Goal: Task Accomplishment & Management: Complete application form

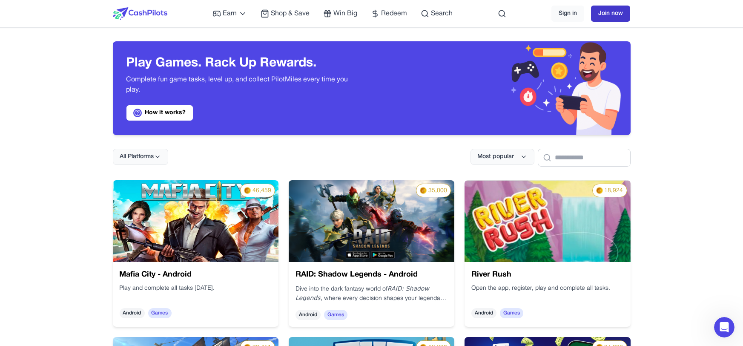
click at [619, 16] on link "Join now" at bounding box center [610, 14] width 39 height 16
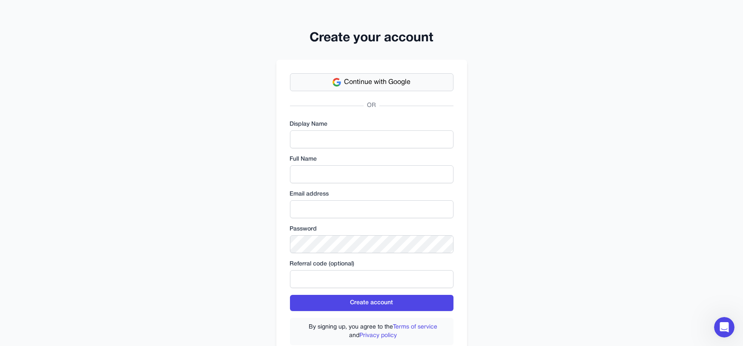
click at [446, 87] on button "Continue with Google" at bounding box center [372, 82] width 164 height 18
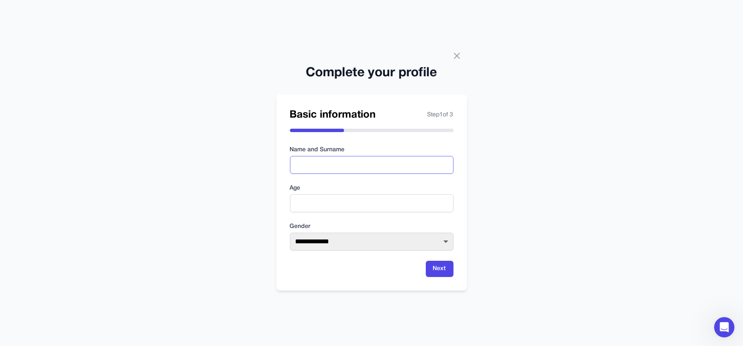
click at [320, 165] on input "text" at bounding box center [372, 165] width 164 height 18
type input "**********"
click at [331, 202] on input "number" at bounding box center [372, 203] width 164 height 18
type input "**"
click at [331, 239] on select "**********" at bounding box center [372, 242] width 164 height 18
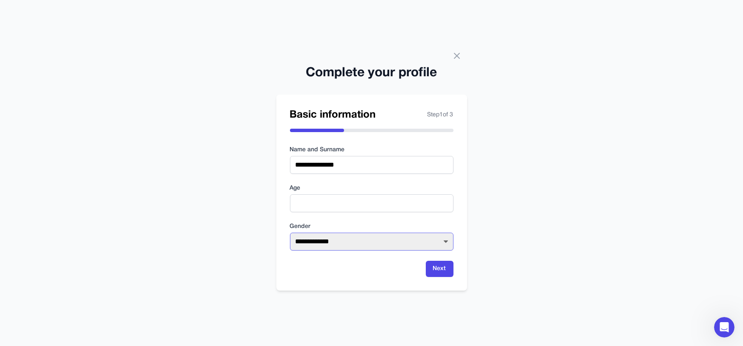
select select "******"
click at [290, 233] on select "**********" at bounding box center [372, 242] width 164 height 18
click at [440, 265] on button "Next" at bounding box center [440, 269] width 28 height 16
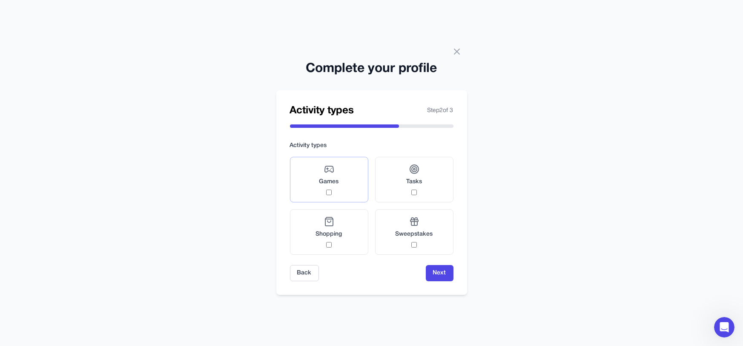
click at [331, 179] on span "Games" at bounding box center [330, 182] width 20 height 9
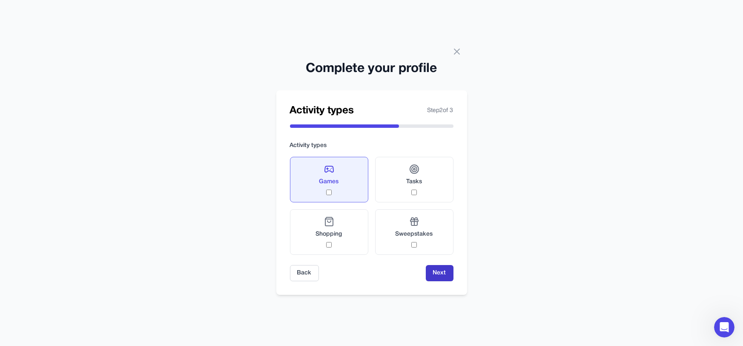
click at [440, 276] on button "Next" at bounding box center [440, 273] width 28 height 16
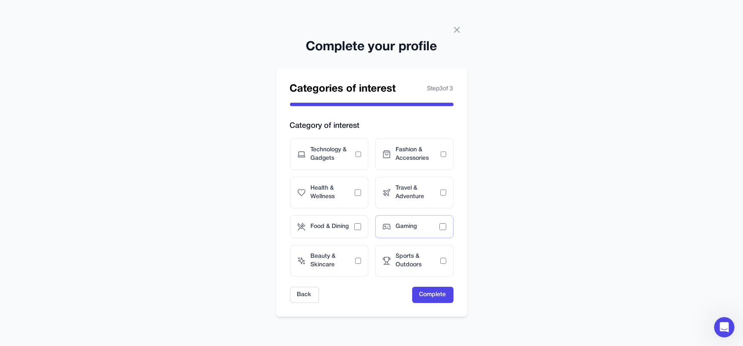
click at [416, 230] on span "Gaming" at bounding box center [417, 226] width 43 height 9
click at [425, 288] on button "Complete" at bounding box center [432, 295] width 41 height 16
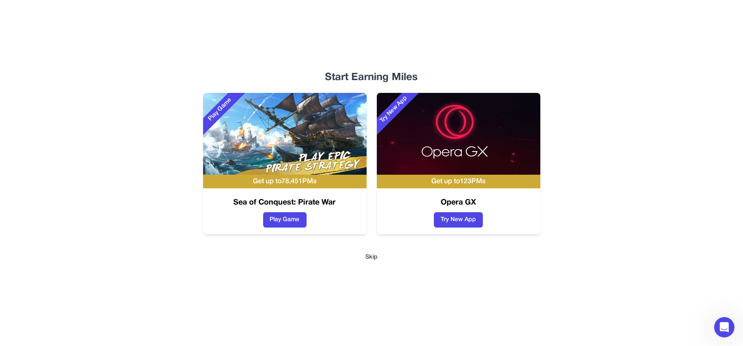
click at [373, 257] on button "Skip" at bounding box center [372, 257] width 12 height 9
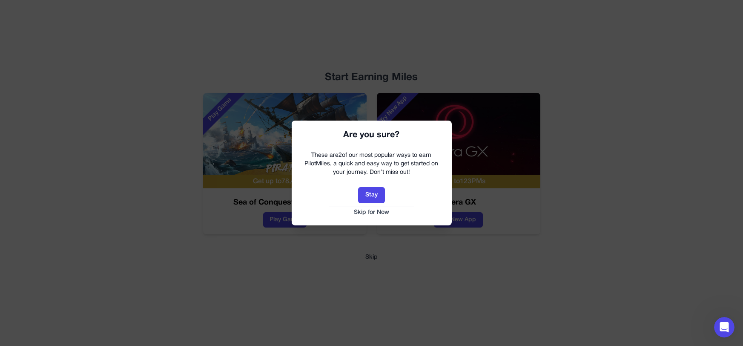
click at [377, 213] on button "Skip for Now" at bounding box center [371, 212] width 143 height 9
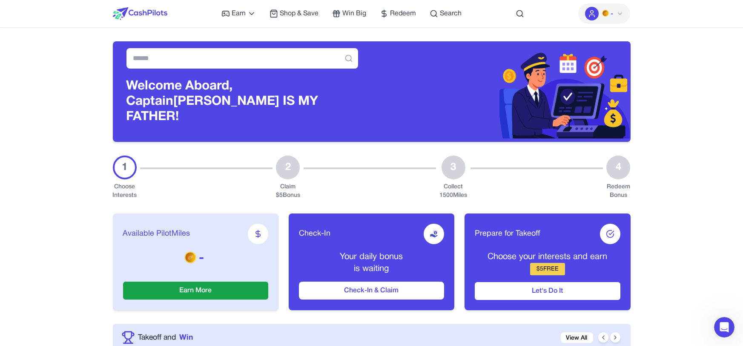
click at [129, 166] on div "1" at bounding box center [125, 168] width 24 height 24
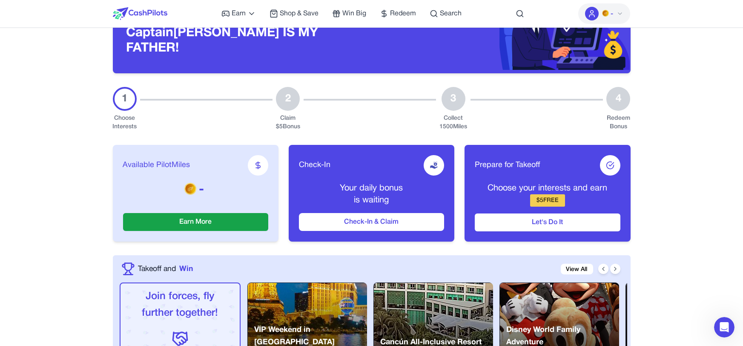
scroll to position [51, 0]
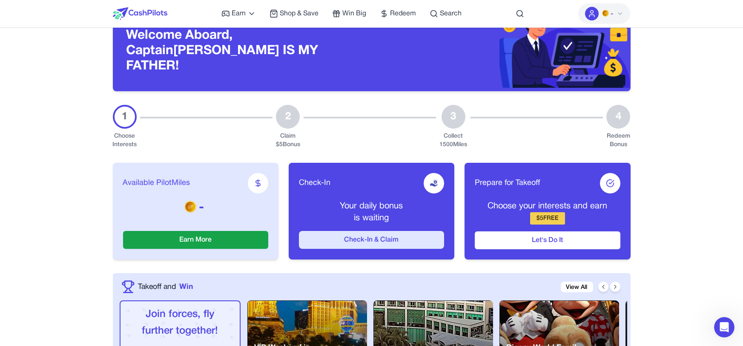
click at [310, 231] on button "Check-In & Claim" at bounding box center [371, 240] width 145 height 18
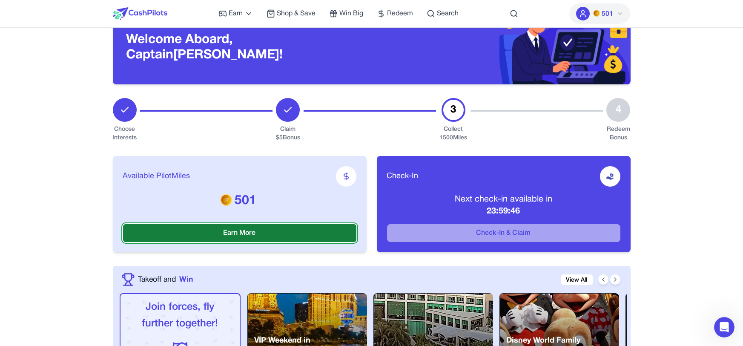
click at [304, 239] on button "Earn More" at bounding box center [239, 233] width 233 height 18
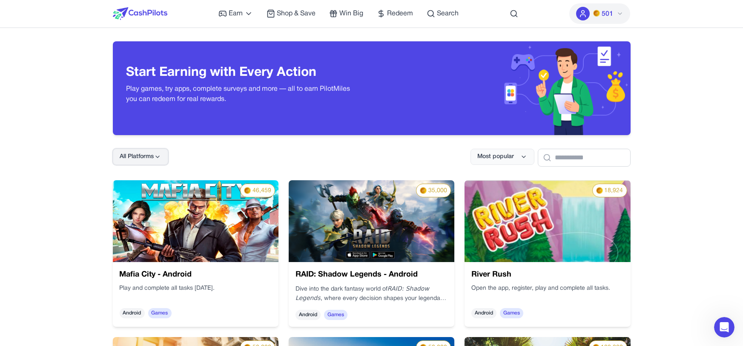
click at [156, 155] on icon at bounding box center [157, 156] width 7 height 7
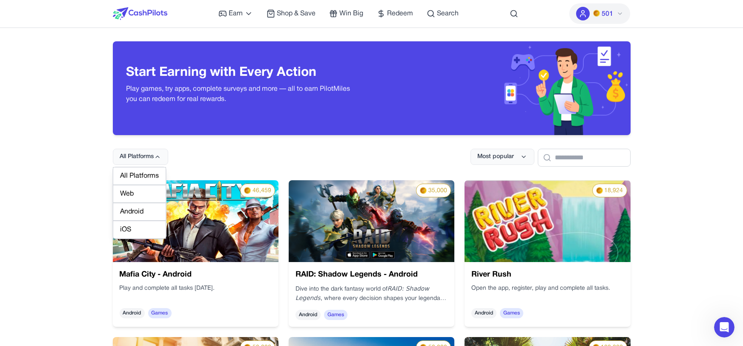
click at [133, 191] on div "Web" at bounding box center [139, 194] width 53 height 18
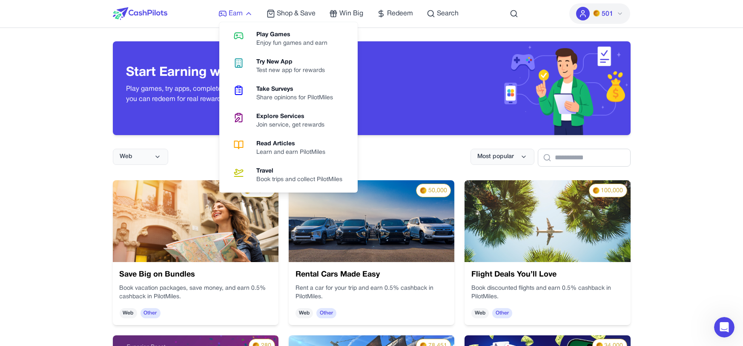
click at [247, 12] on icon at bounding box center [249, 13] width 9 height 9
click at [247, 31] on icon at bounding box center [239, 36] width 22 height 10
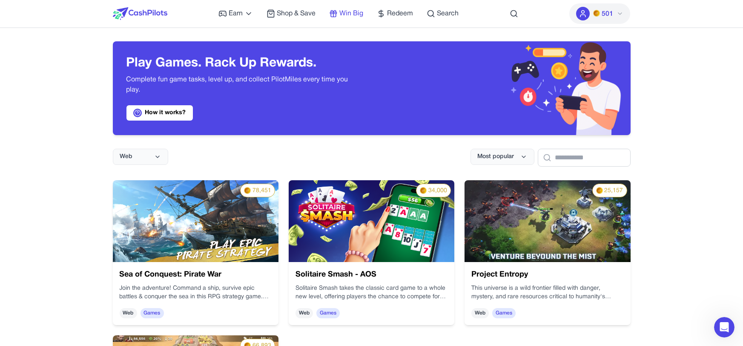
click at [331, 9] on link "Win Big" at bounding box center [346, 14] width 34 height 10
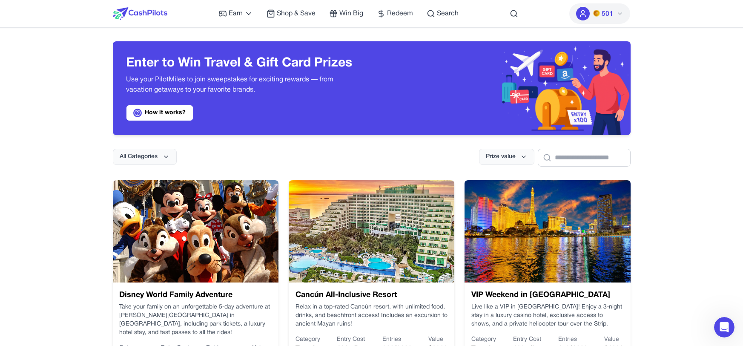
click at [382, 7] on div "Earn Play Games Enjoy fun games and earn Try New App Test new app for rewards T…" at bounding box center [339, 13] width 240 height 27
click at [383, 12] on icon at bounding box center [381, 13] width 9 height 9
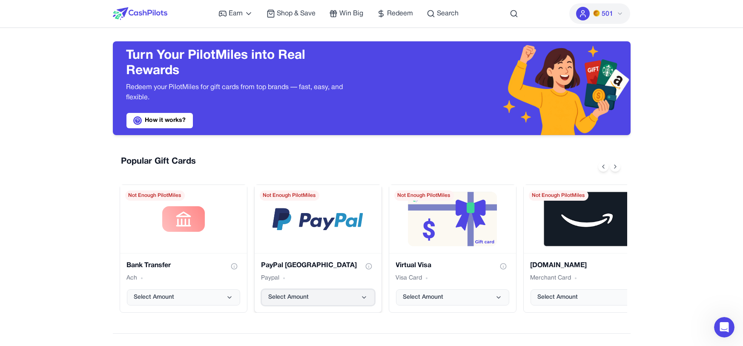
click at [308, 292] on button "Select Amount" at bounding box center [318, 297] width 113 height 16
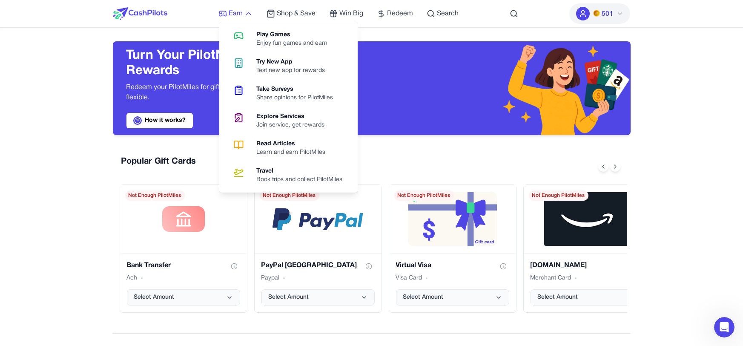
click at [251, 10] on icon at bounding box center [249, 13] width 9 height 9
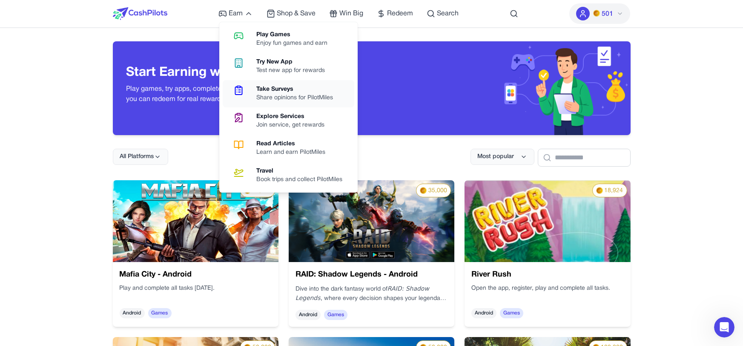
click at [258, 88] on div "Take Surveys" at bounding box center [298, 89] width 84 height 9
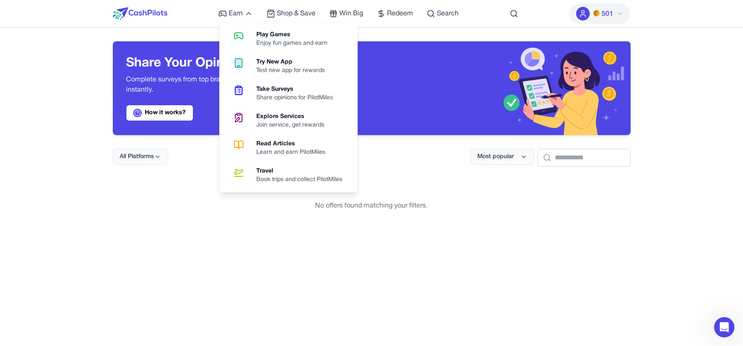
click at [236, 20] on div "Earn Play Games Enjoy fun games and earn Try New App Test new app for rewards T…" at bounding box center [339, 13] width 240 height 27
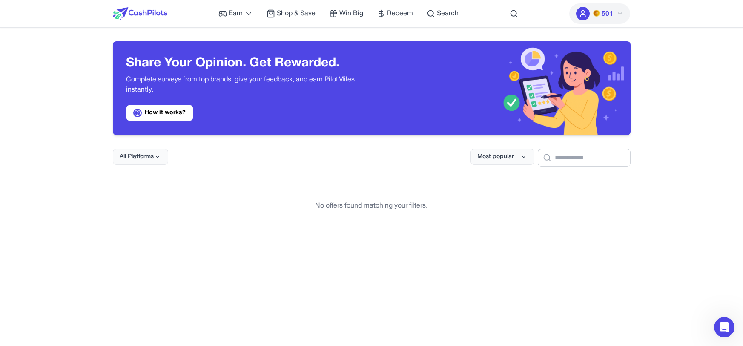
click at [245, 20] on div "Earn Play Games Enjoy fun games and earn Try New App Test new app for rewards T…" at bounding box center [339, 13] width 240 height 27
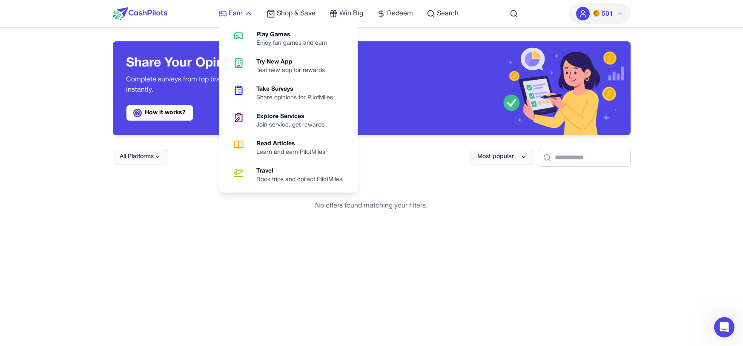
click at [243, 14] on link "Earn" at bounding box center [236, 14] width 35 height 10
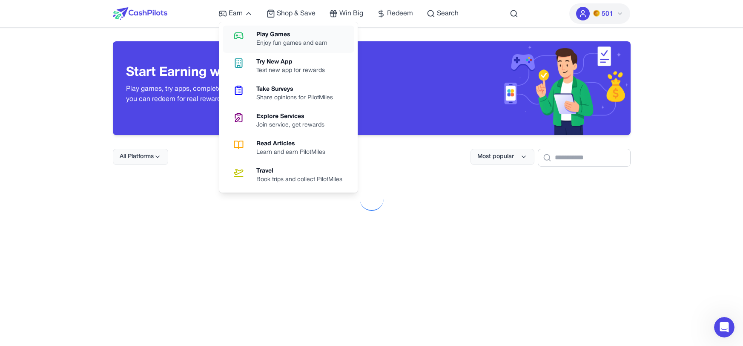
click at [246, 31] on icon at bounding box center [239, 36] width 22 height 10
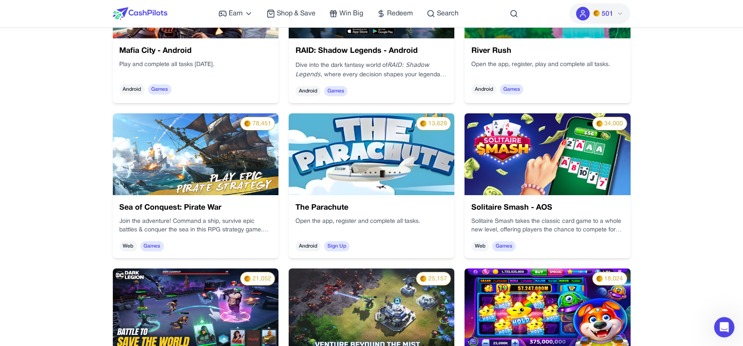
scroll to position [170, 0]
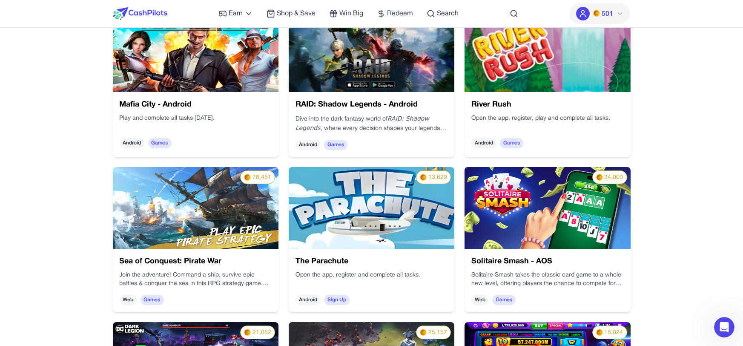
click at [602, 265] on img at bounding box center [694, 342] width 184 height 154
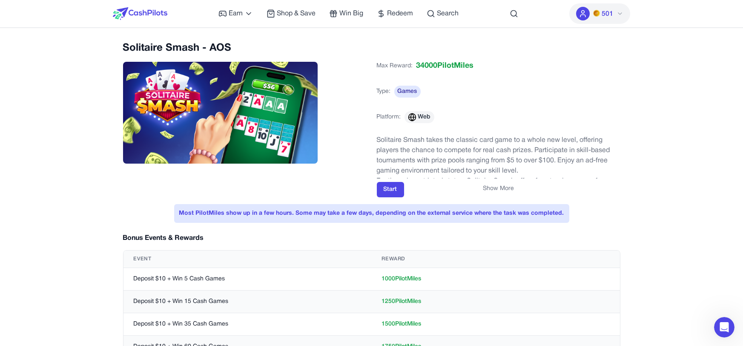
click at [397, 191] on div "Show More" at bounding box center [499, 188] width 244 height 9
click at [392, 187] on div "Show More" at bounding box center [499, 188] width 244 height 9
click at [387, 191] on div "Show More" at bounding box center [499, 188] width 244 height 9
click at [387, 196] on button "Start" at bounding box center [390, 189] width 27 height 15
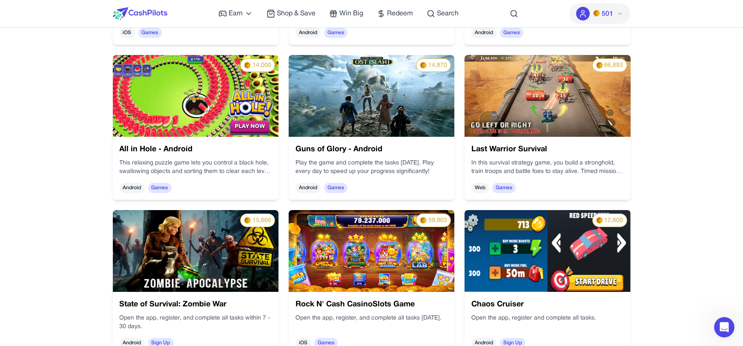
scroll to position [735, 0]
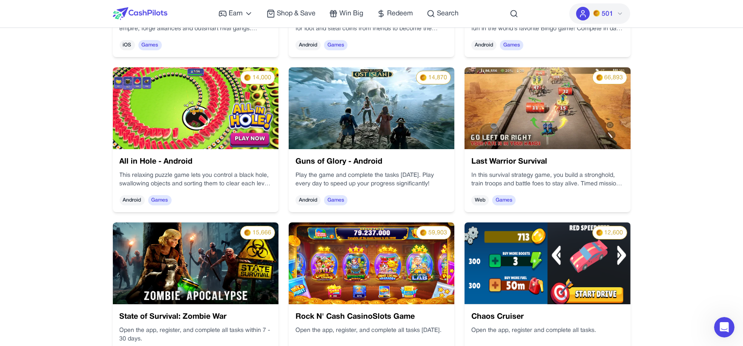
click at [502, 136] on img at bounding box center [548, 108] width 166 height 82
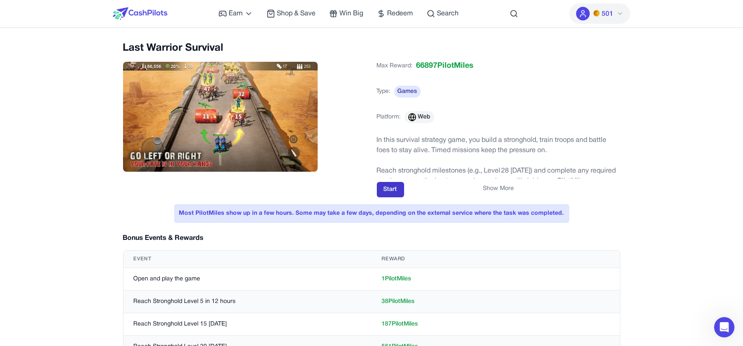
click at [386, 195] on button "Start" at bounding box center [390, 189] width 27 height 15
